Goal: Task Accomplishment & Management: Use online tool/utility

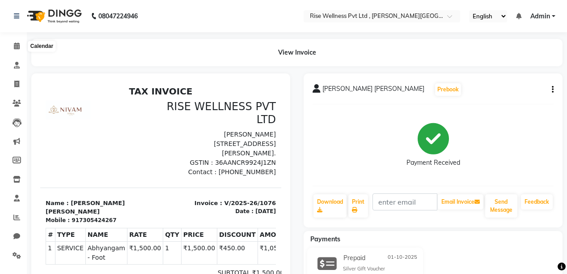
click at [19, 46] on icon at bounding box center [17, 45] width 6 height 7
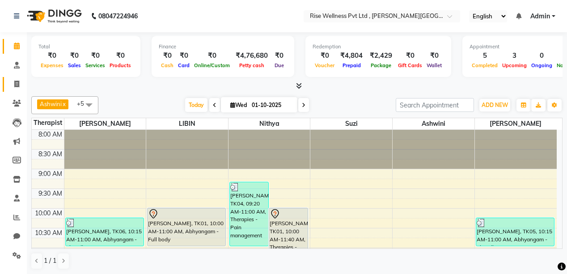
scroll to position [13, 0]
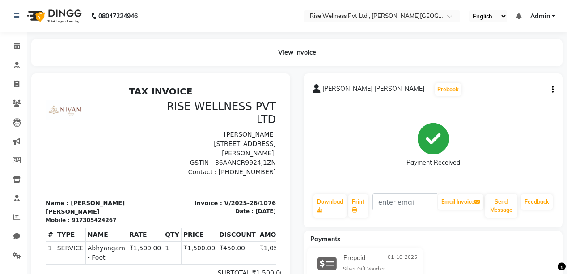
select select "service"
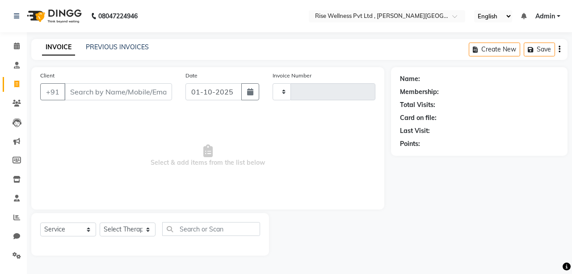
type input "1077"
select select "7497"
select select "V"
